Goal: Task Accomplishment & Management: Use online tool/utility

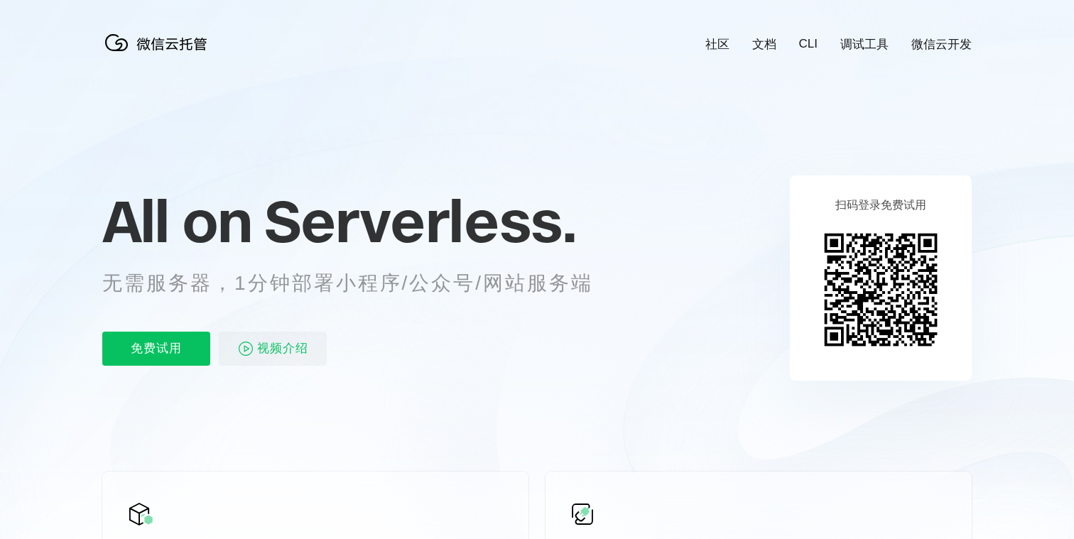
scroll to position [0, 2526]
click at [467, 207] on span "Serverless." at bounding box center [420, 220] width 312 height 71
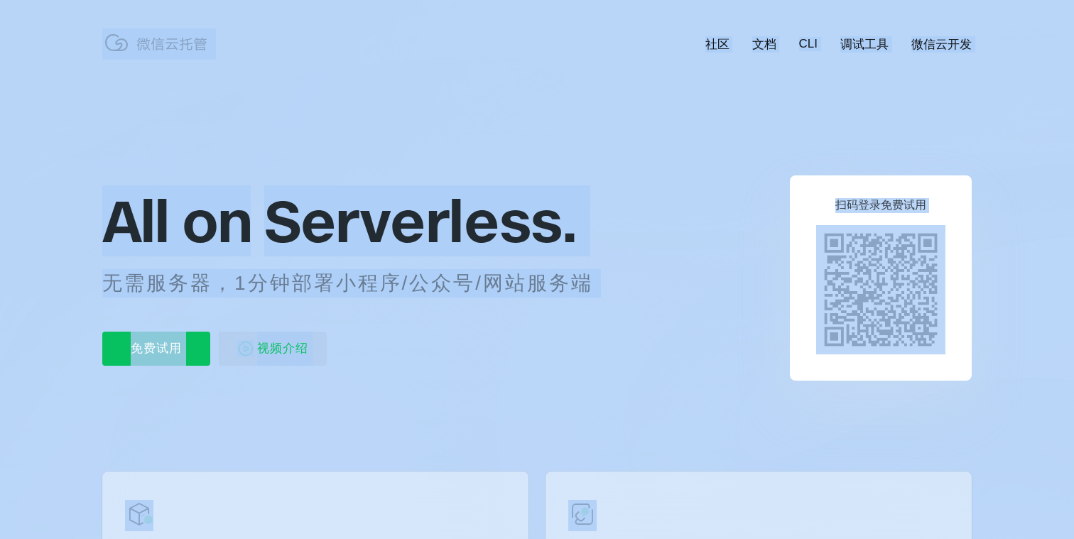
click at [467, 207] on span "Serverless." at bounding box center [420, 220] width 312 height 71
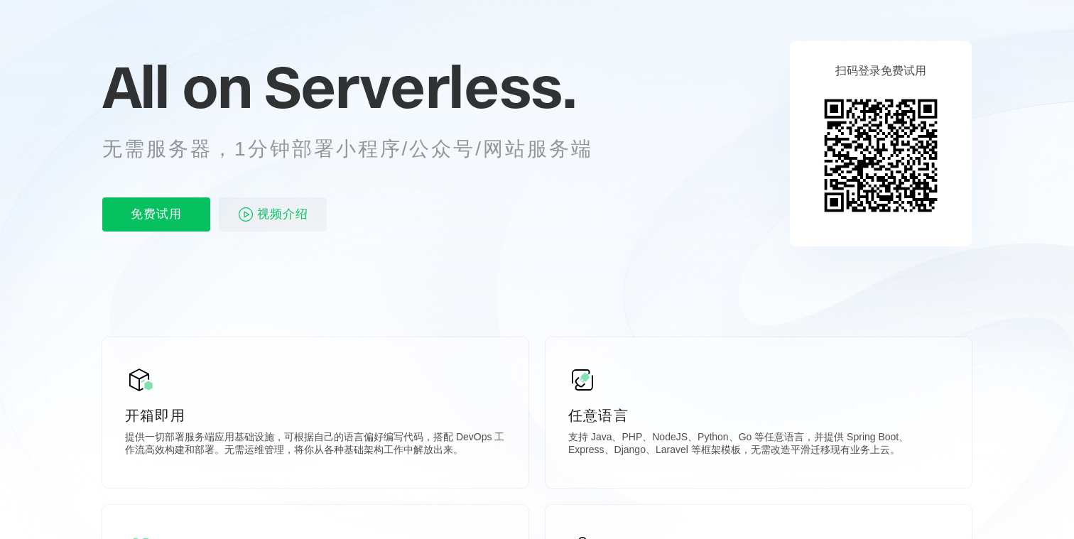
scroll to position [140, 0]
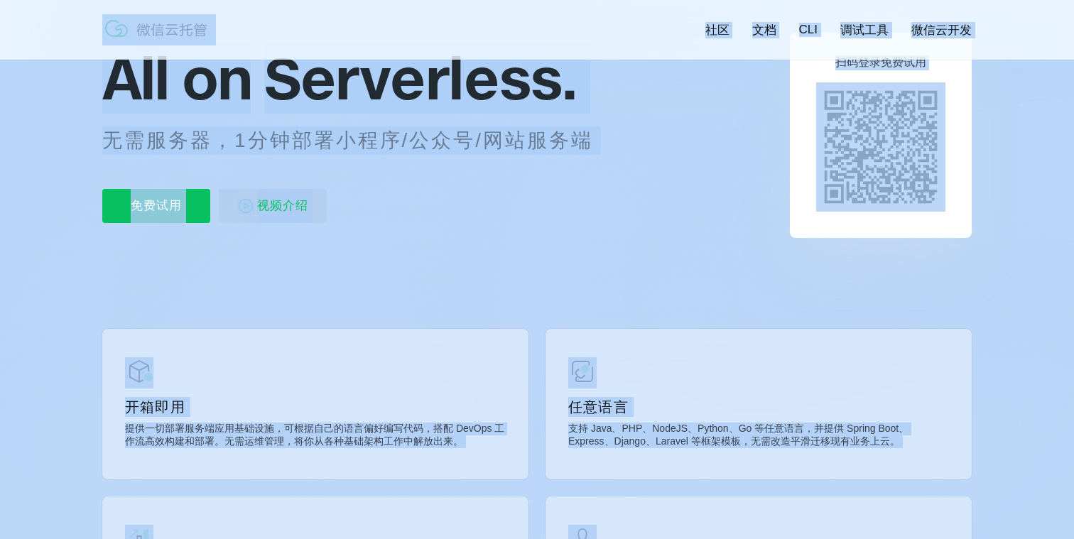
click at [465, 206] on div "免费试用 视频介绍" at bounding box center [365, 206] width 526 height 34
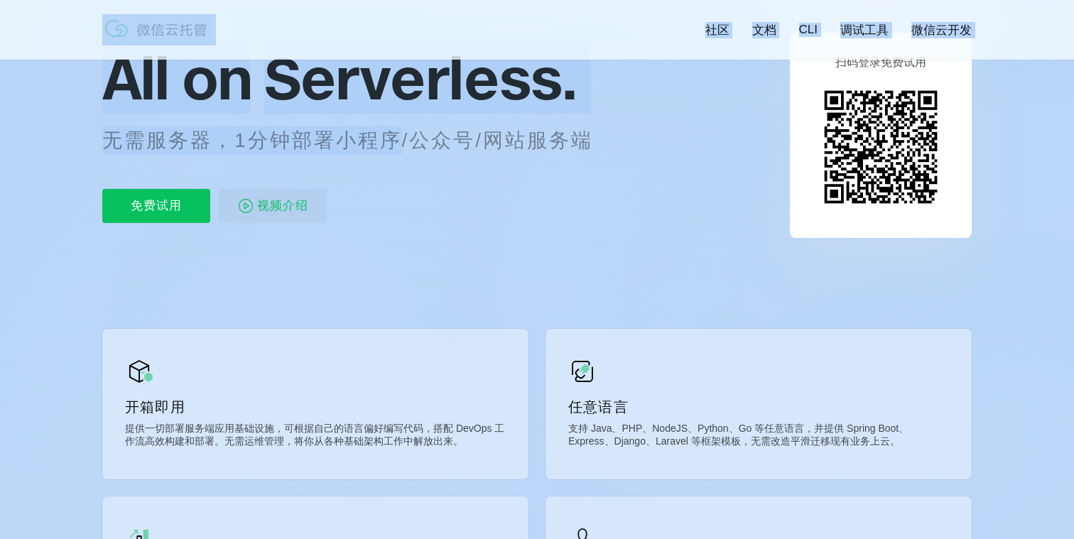
drag, startPoint x: 394, startPoint y: 129, endPoint x: 485, endPoint y: 292, distance: 187.0
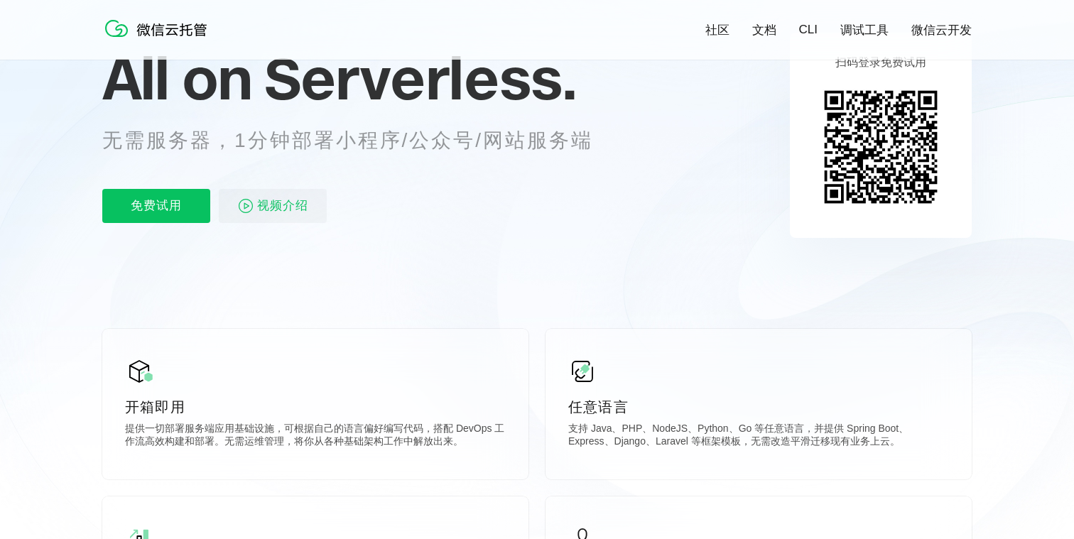
click at [485, 292] on icon at bounding box center [537, 243] width 1364 height 767
click at [548, 266] on icon at bounding box center [537, 243] width 1364 height 767
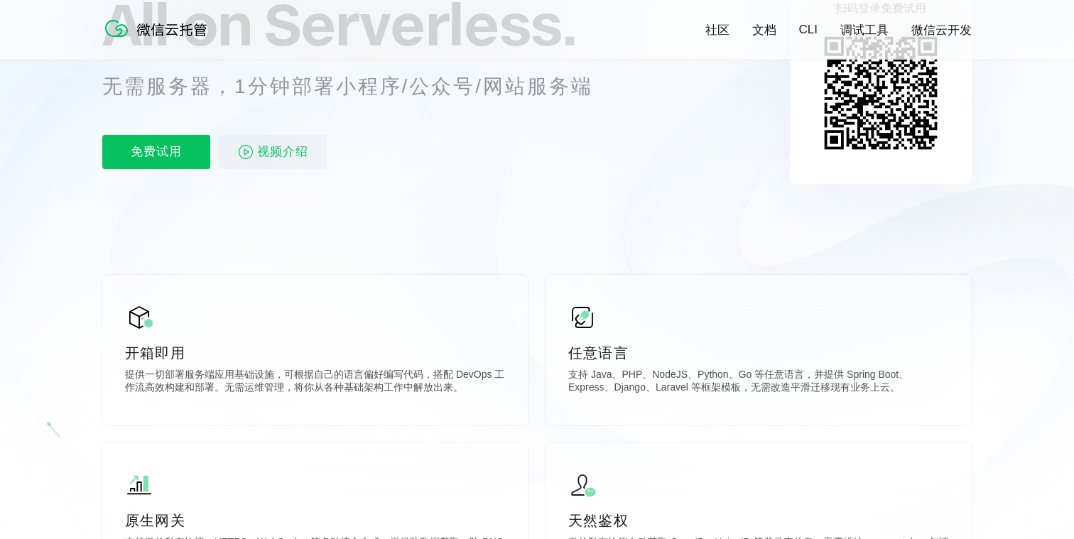
scroll to position [223, 0]
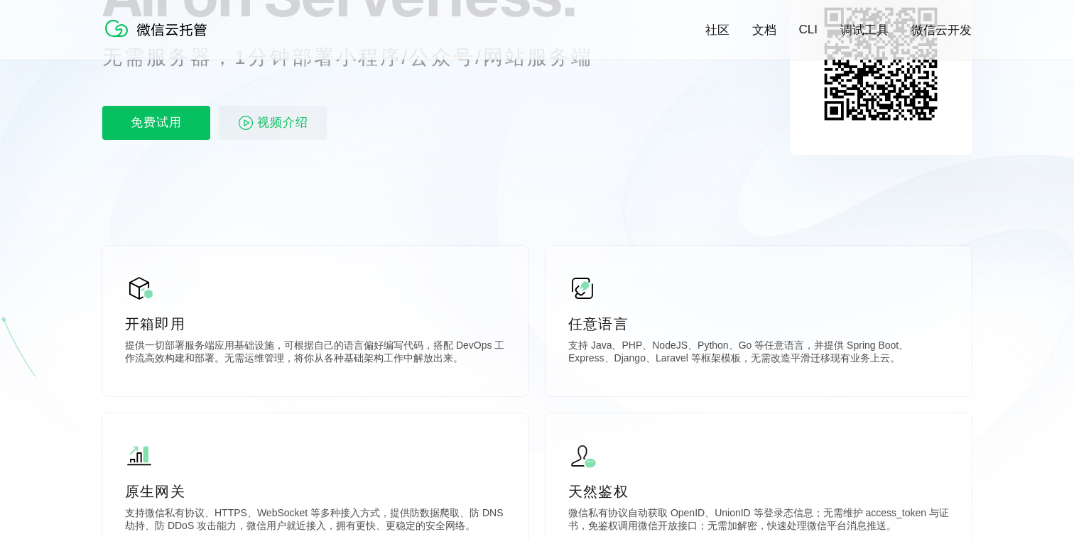
click at [561, 224] on icon at bounding box center [537, 160] width 1364 height 767
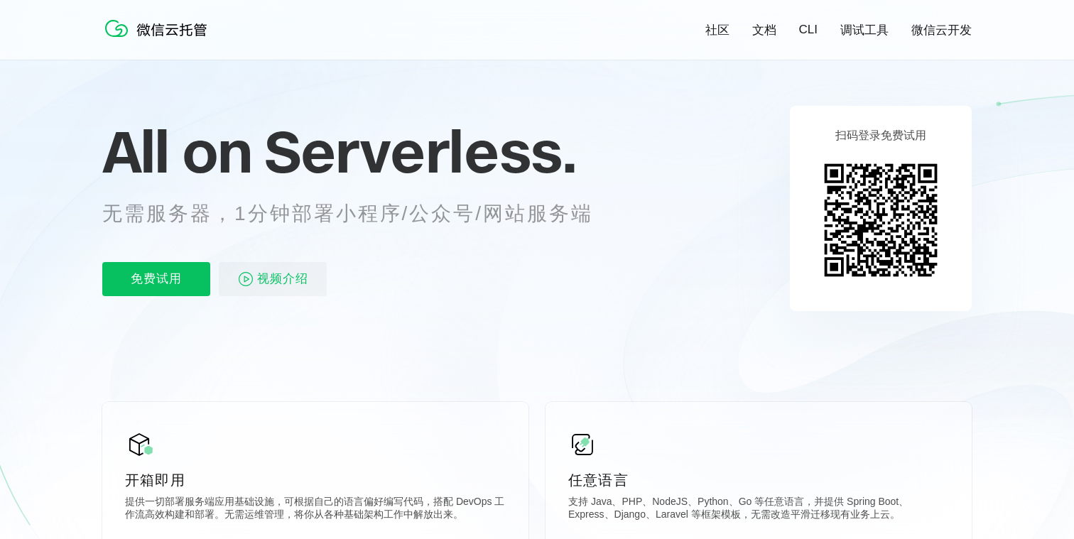
scroll to position [53, 0]
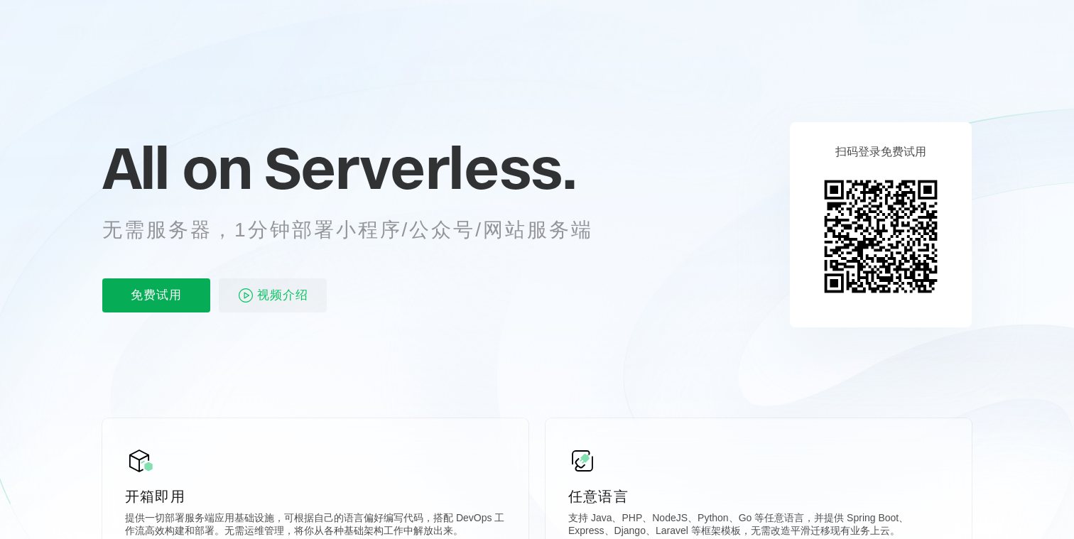
click at [158, 293] on p "免费试用" at bounding box center [156, 295] width 108 height 34
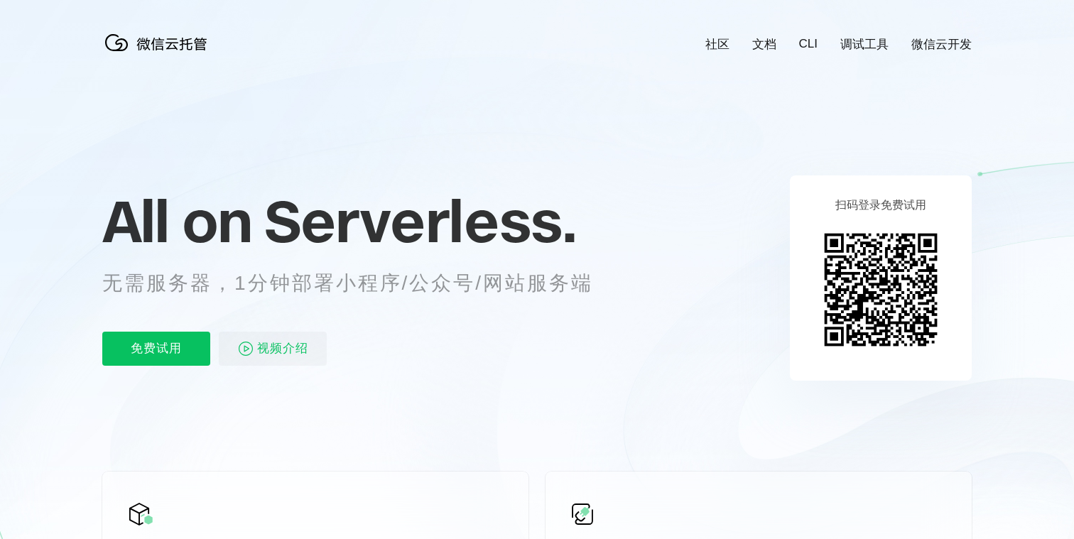
scroll to position [0, 2526]
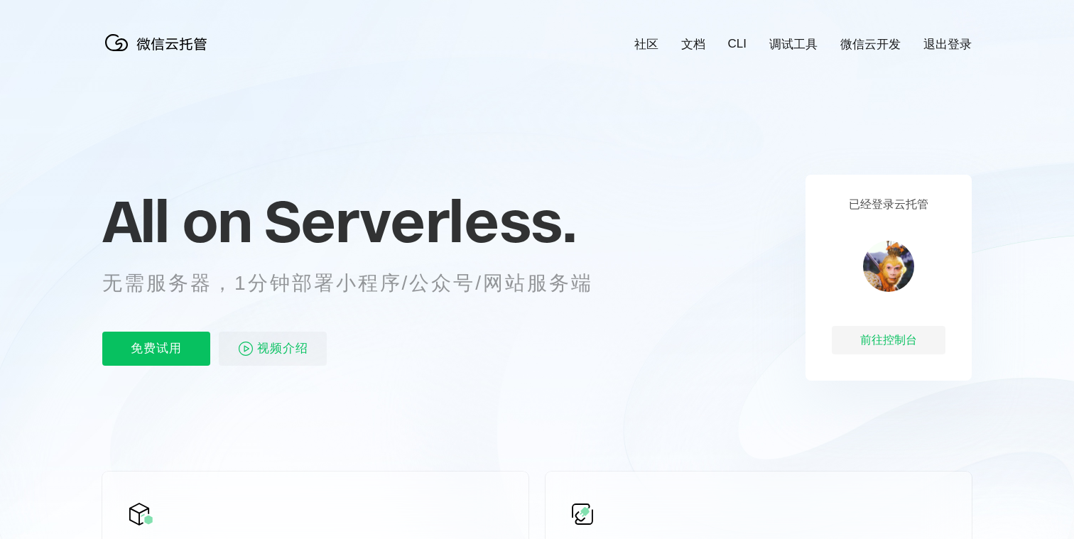
scroll to position [0, 2526]
click at [879, 343] on div "前往控制台" at bounding box center [889, 340] width 114 height 28
